Goal: Information Seeking & Learning: Learn about a topic

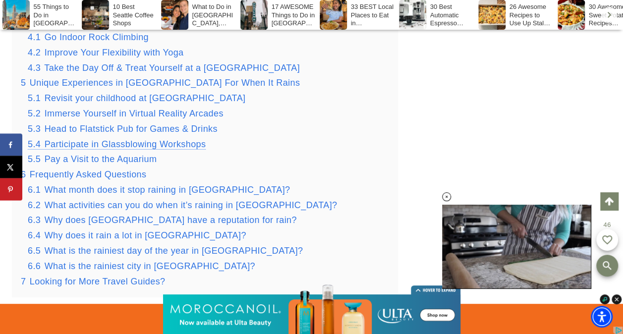
click at [180, 139] on span "Participate in Glassblowing Workshops" at bounding box center [126, 144] width 162 height 10
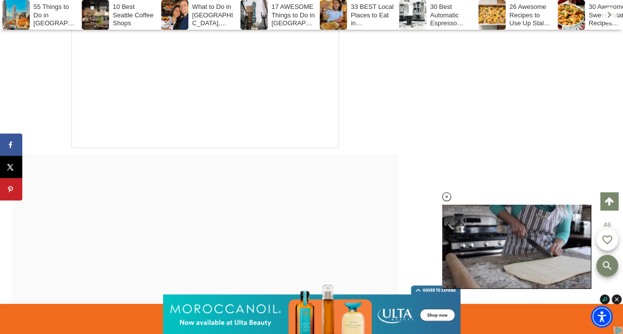
scroll to position [20107, 0]
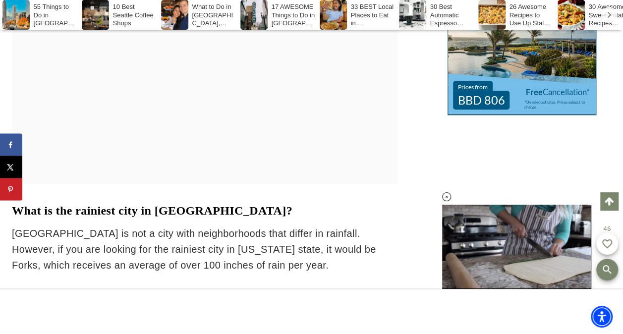
scroll to position [22685, 0]
